Goal: Information Seeking & Learning: Check status

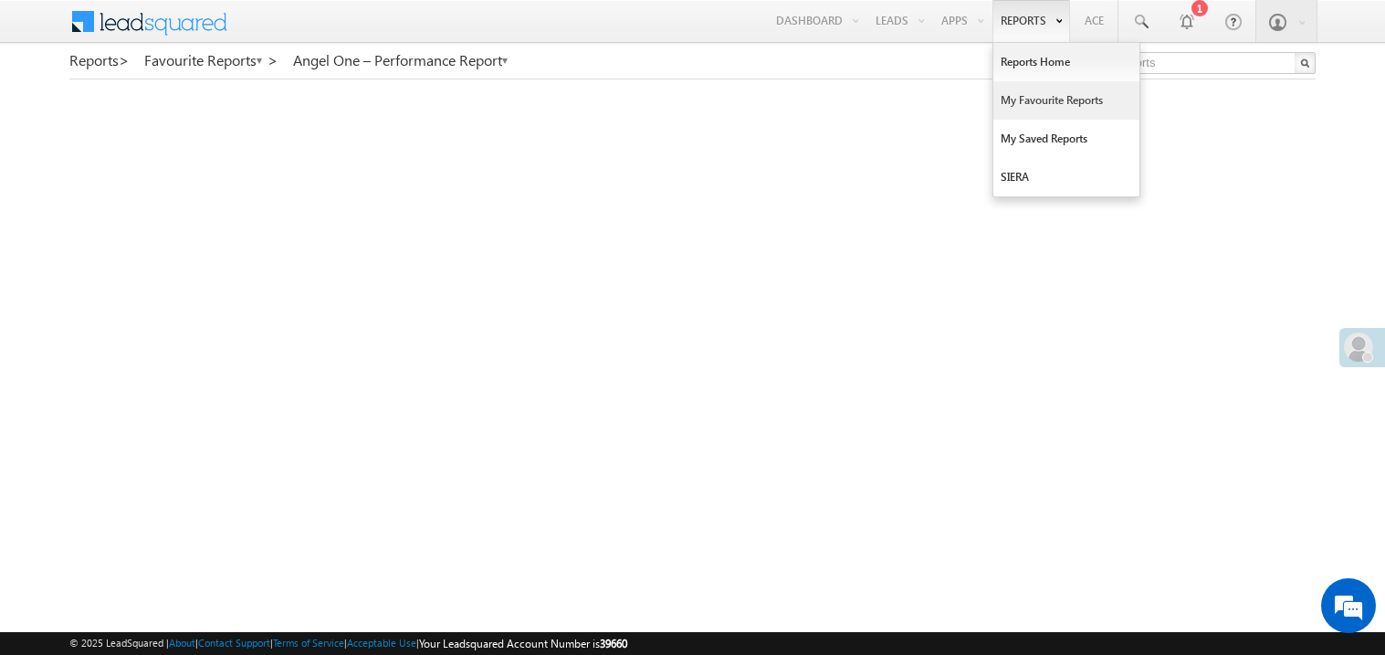
click at [1015, 94] on link "My Favourite Reports" at bounding box center [1066, 100] width 146 height 38
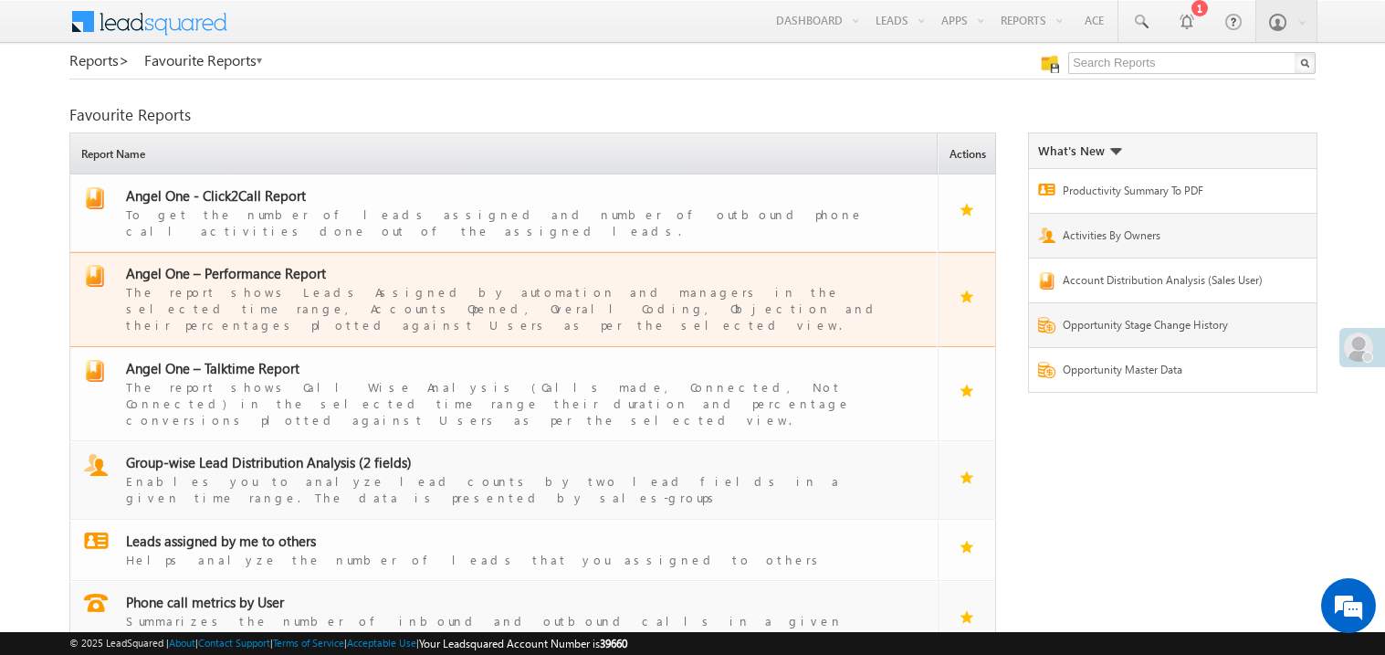
click at [251, 264] on span "Angel One – Performance Report" at bounding box center [226, 273] width 200 height 18
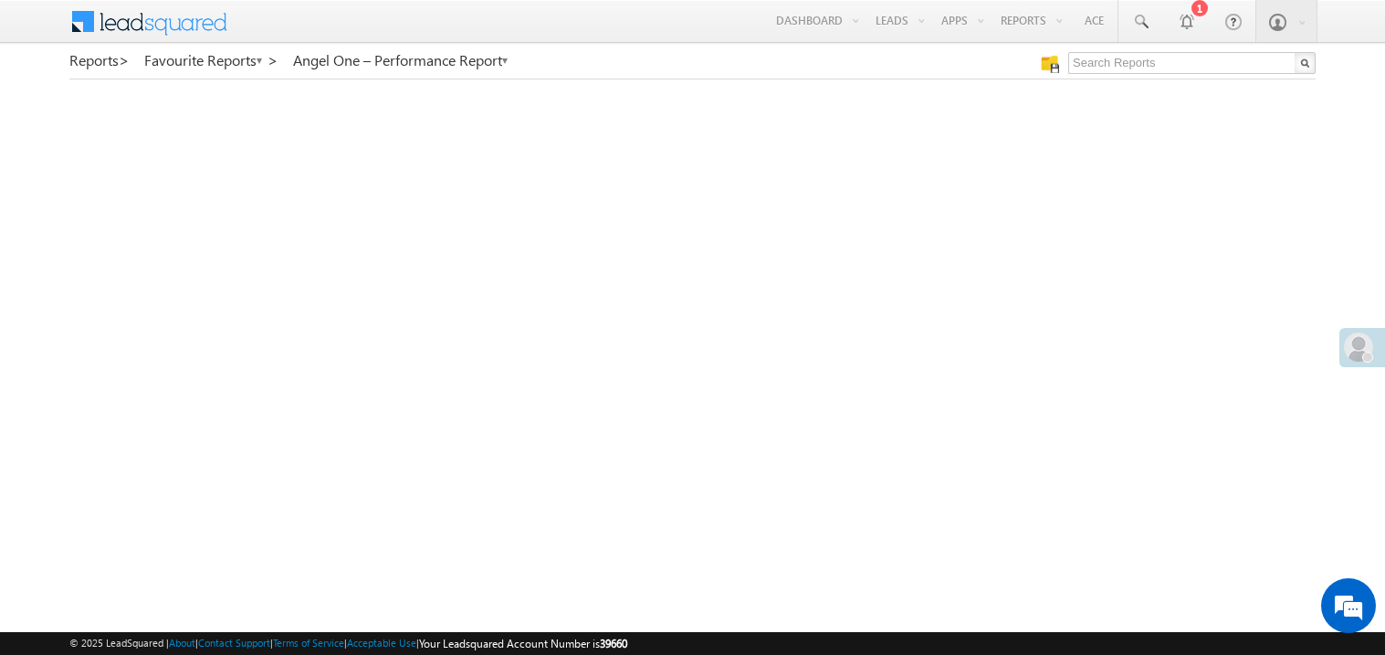
click at [1349, 335] on span at bounding box center [1358, 346] width 29 height 29
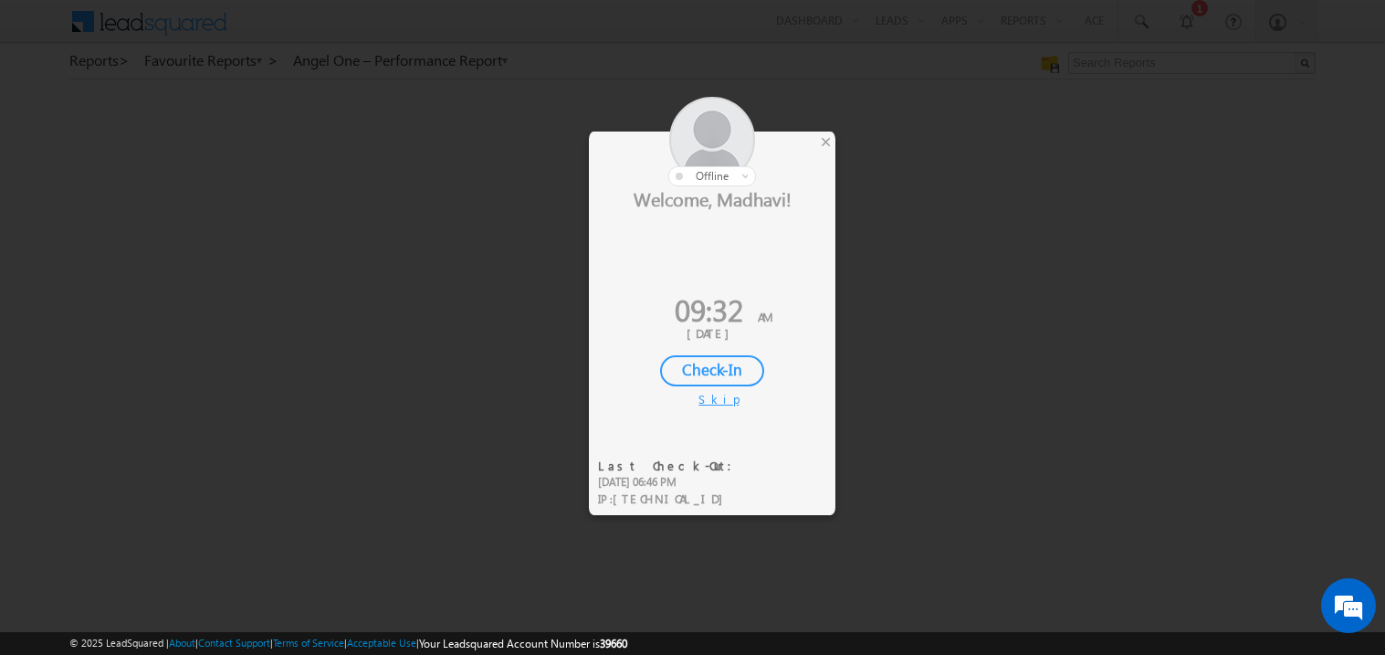
click at [714, 364] on div "Check-In" at bounding box center [712, 370] width 104 height 31
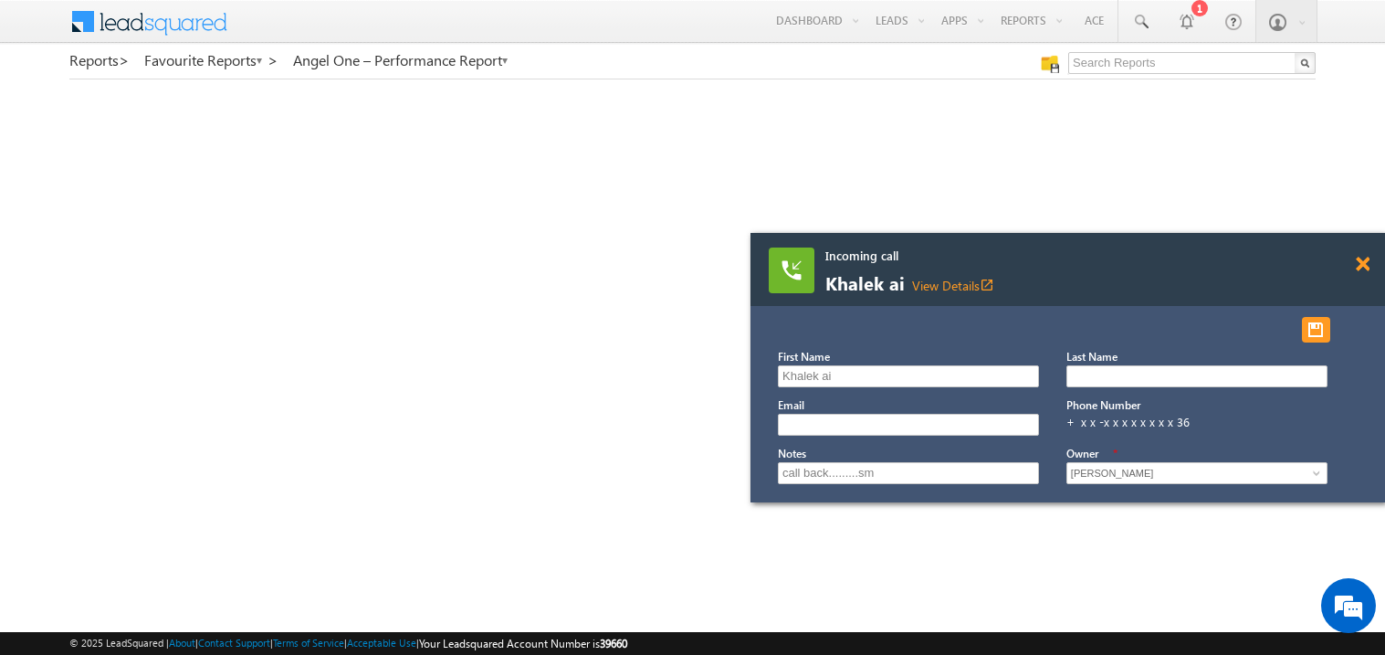
click at [1361, 265] on span at bounding box center [1363, 265] width 14 height 16
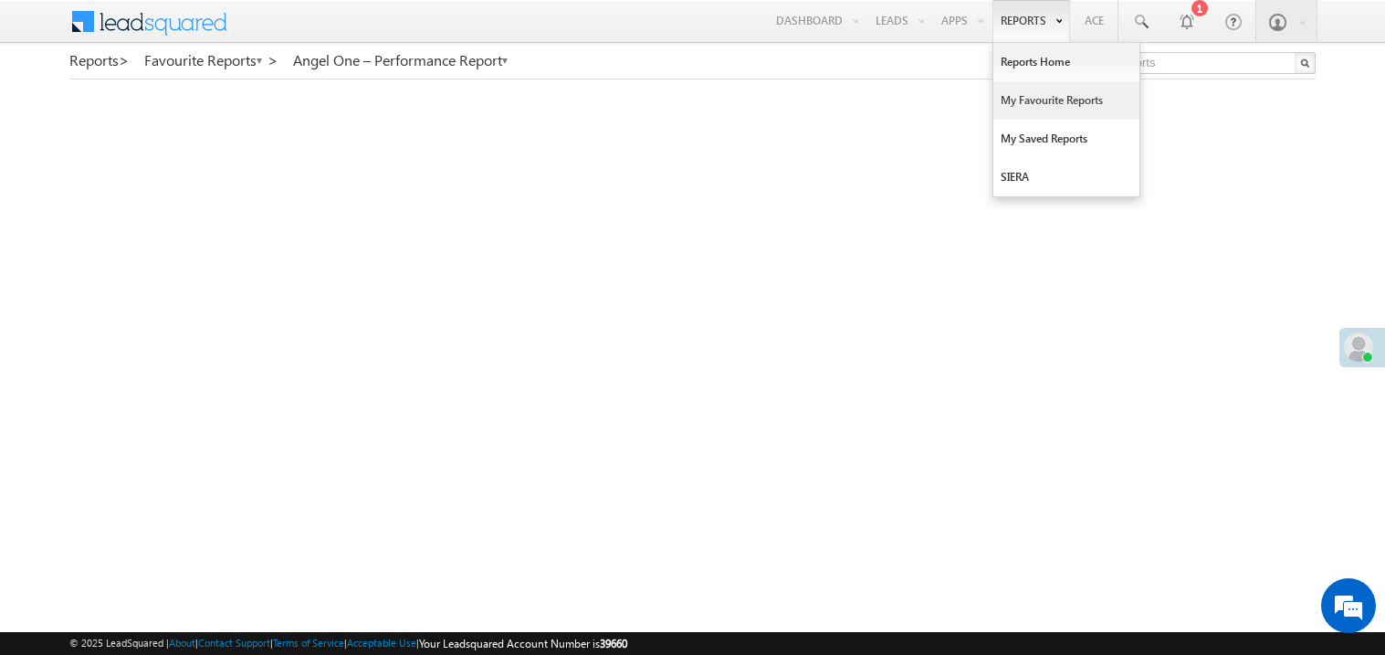
click at [1027, 101] on link "My Favourite Reports" at bounding box center [1066, 100] width 146 height 38
